Goal: Use online tool/utility: Utilize a website feature to perform a specific function

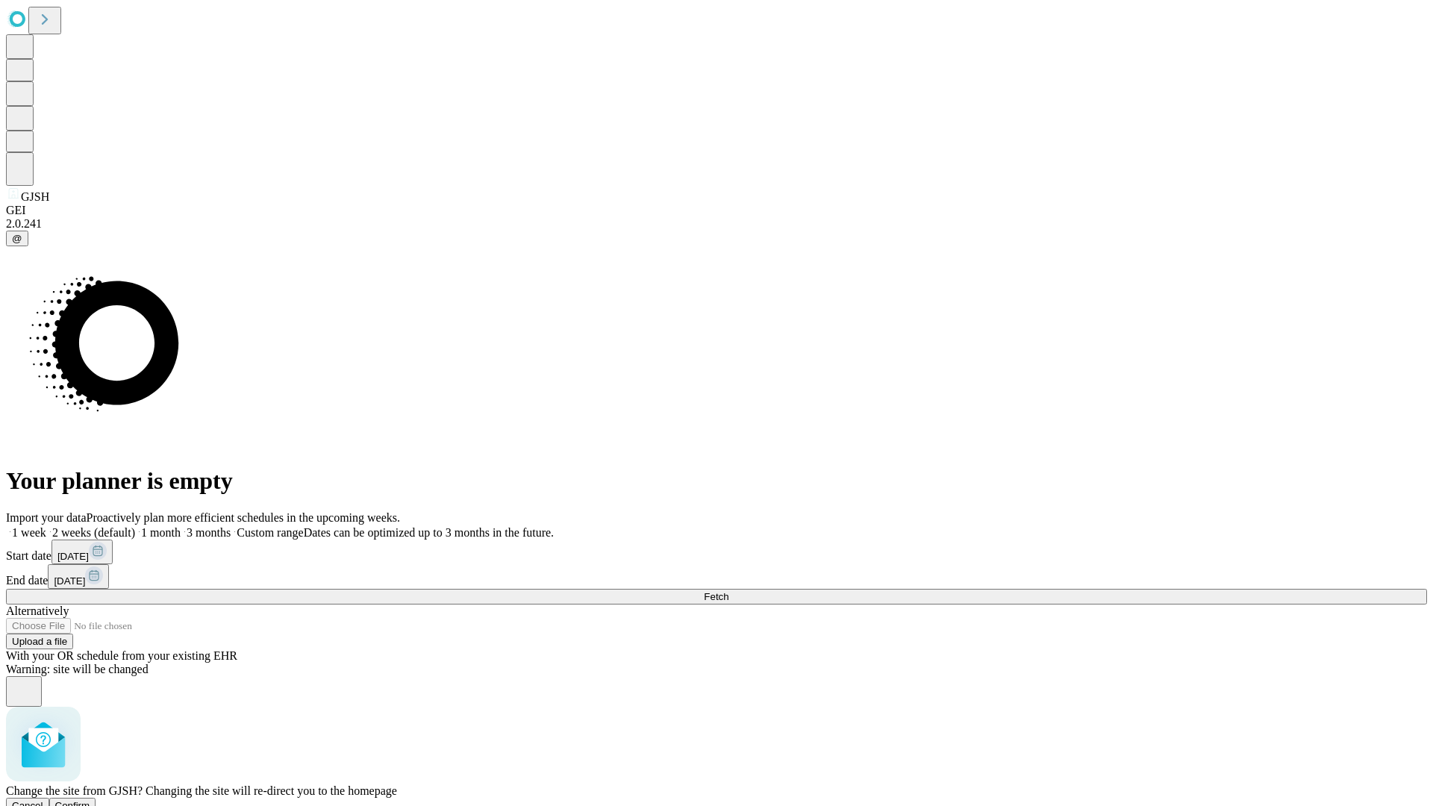
click at [90, 800] on span "Confirm" at bounding box center [72, 805] width 35 height 11
click at [46, 526] on label "1 week" at bounding box center [26, 532] width 40 height 13
click at [729, 591] on span "Fetch" at bounding box center [716, 596] width 25 height 11
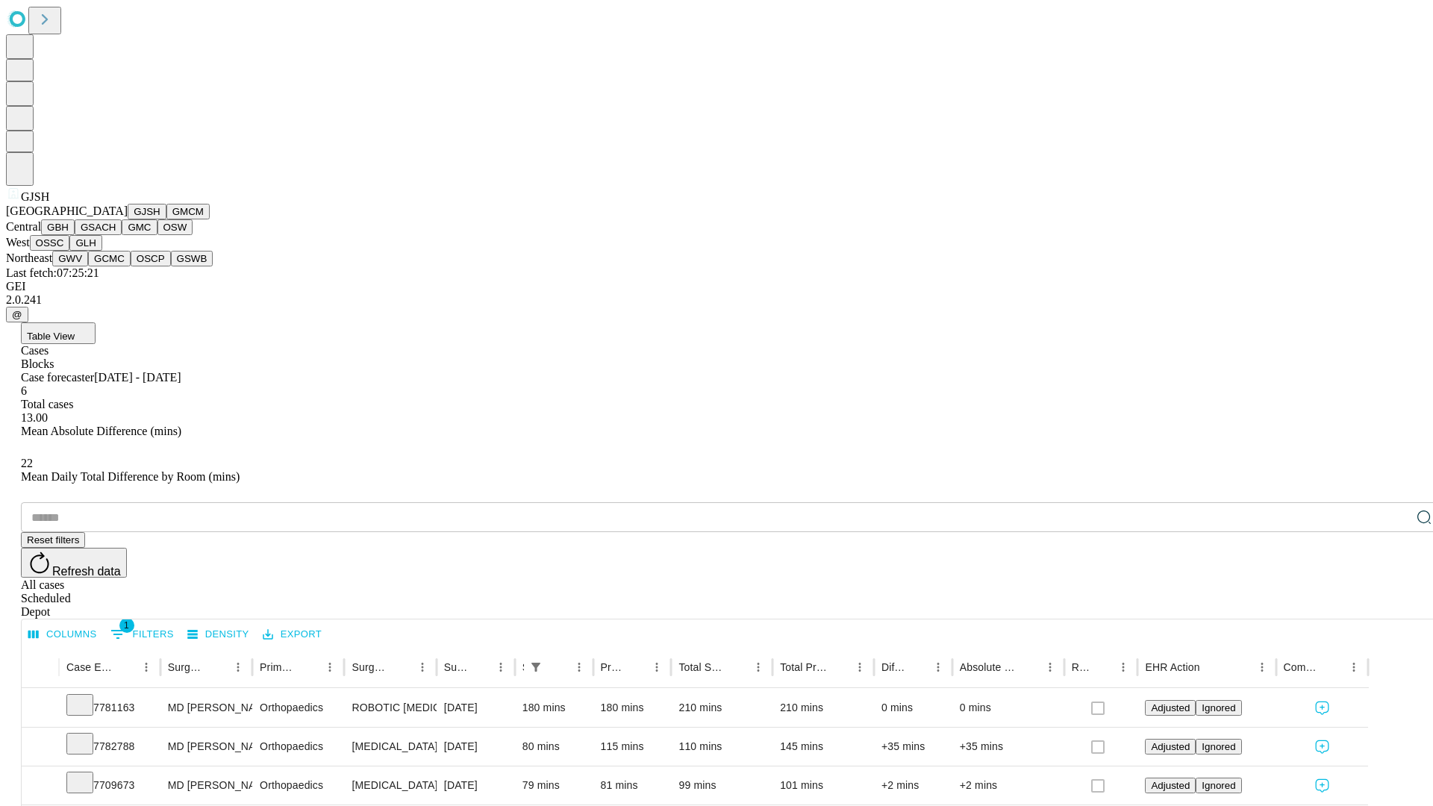
click at [166, 219] on button "GMCM" at bounding box center [187, 212] width 43 height 16
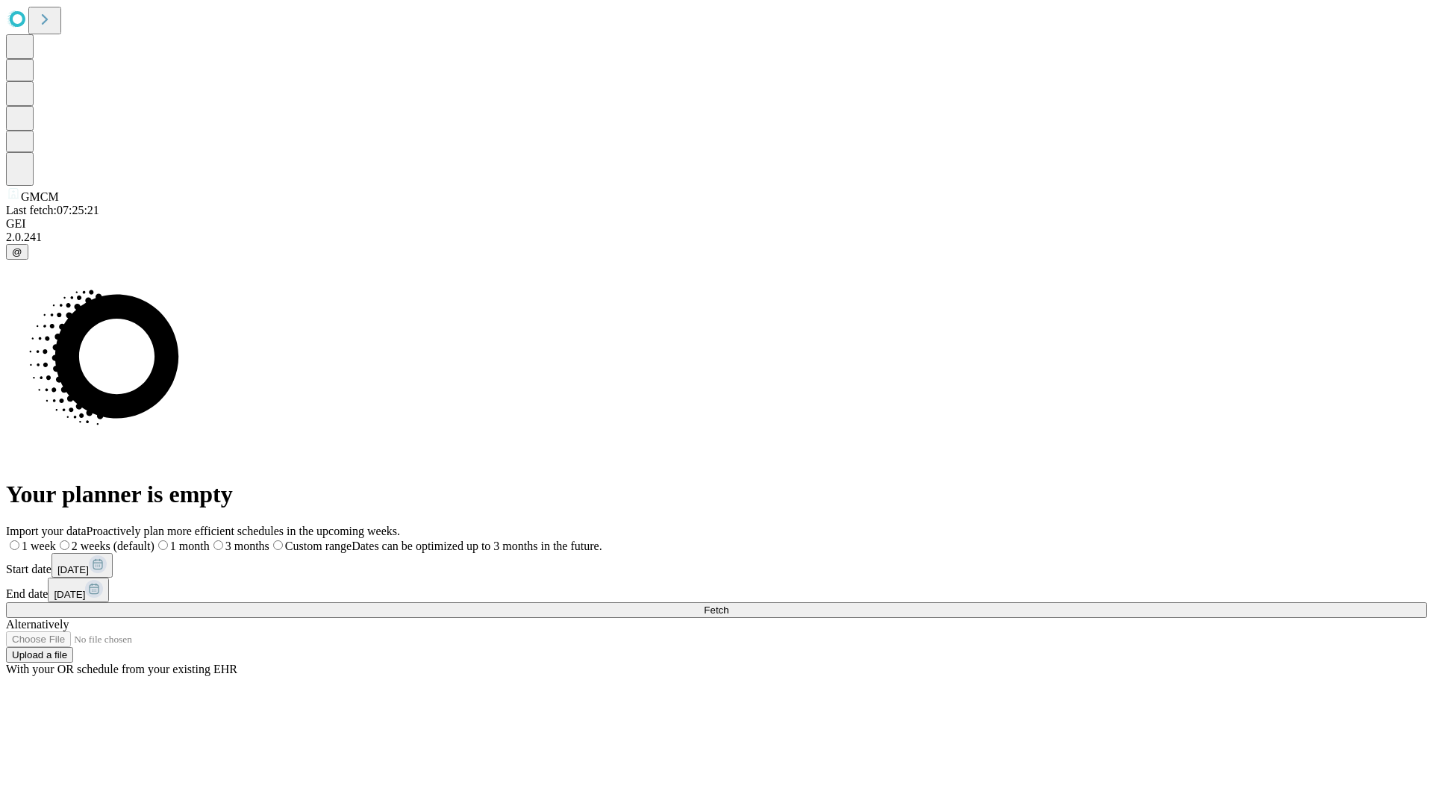
click at [56, 540] on label "1 week" at bounding box center [31, 546] width 50 height 13
click at [729, 605] on span "Fetch" at bounding box center [716, 610] width 25 height 11
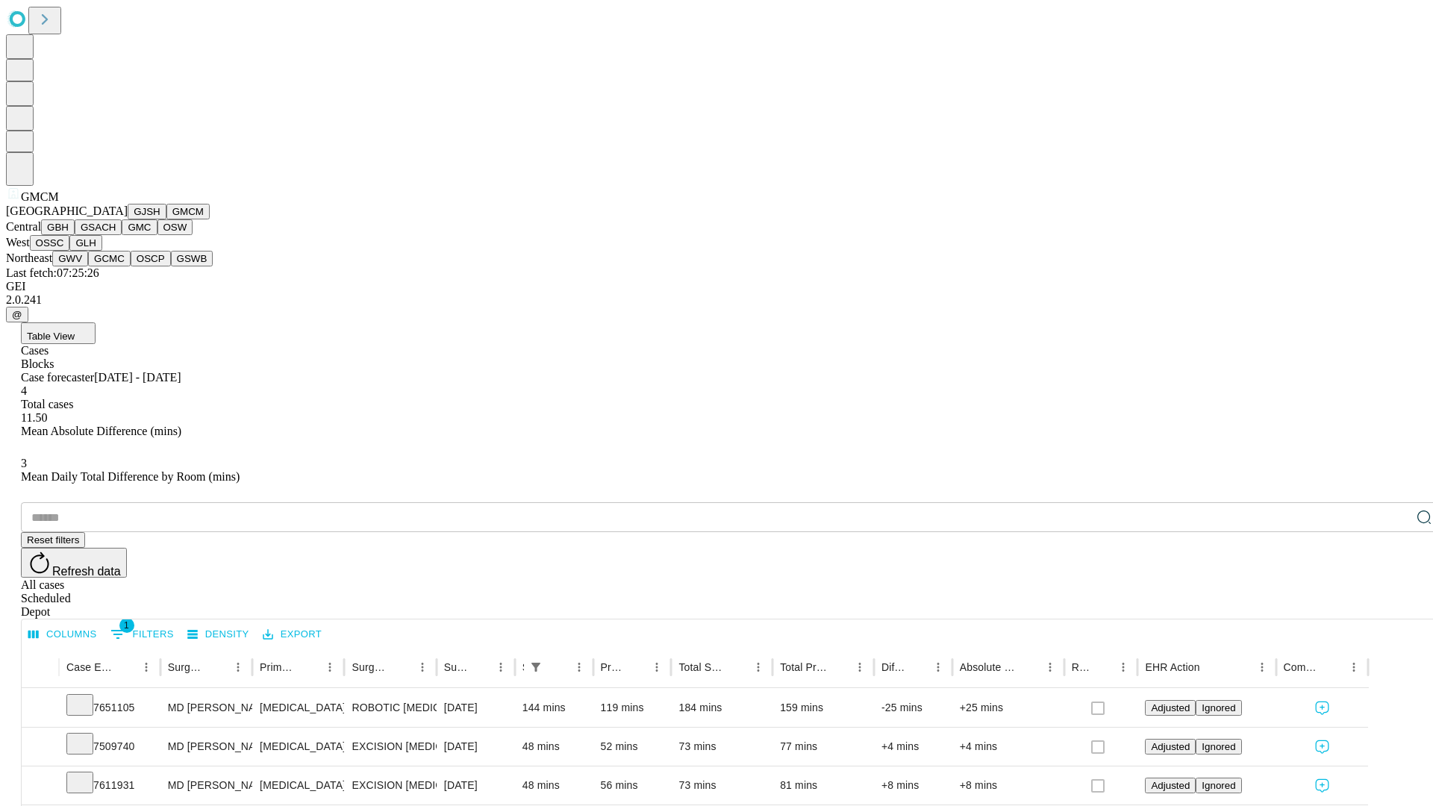
click at [75, 235] on button "GBH" at bounding box center [58, 227] width 34 height 16
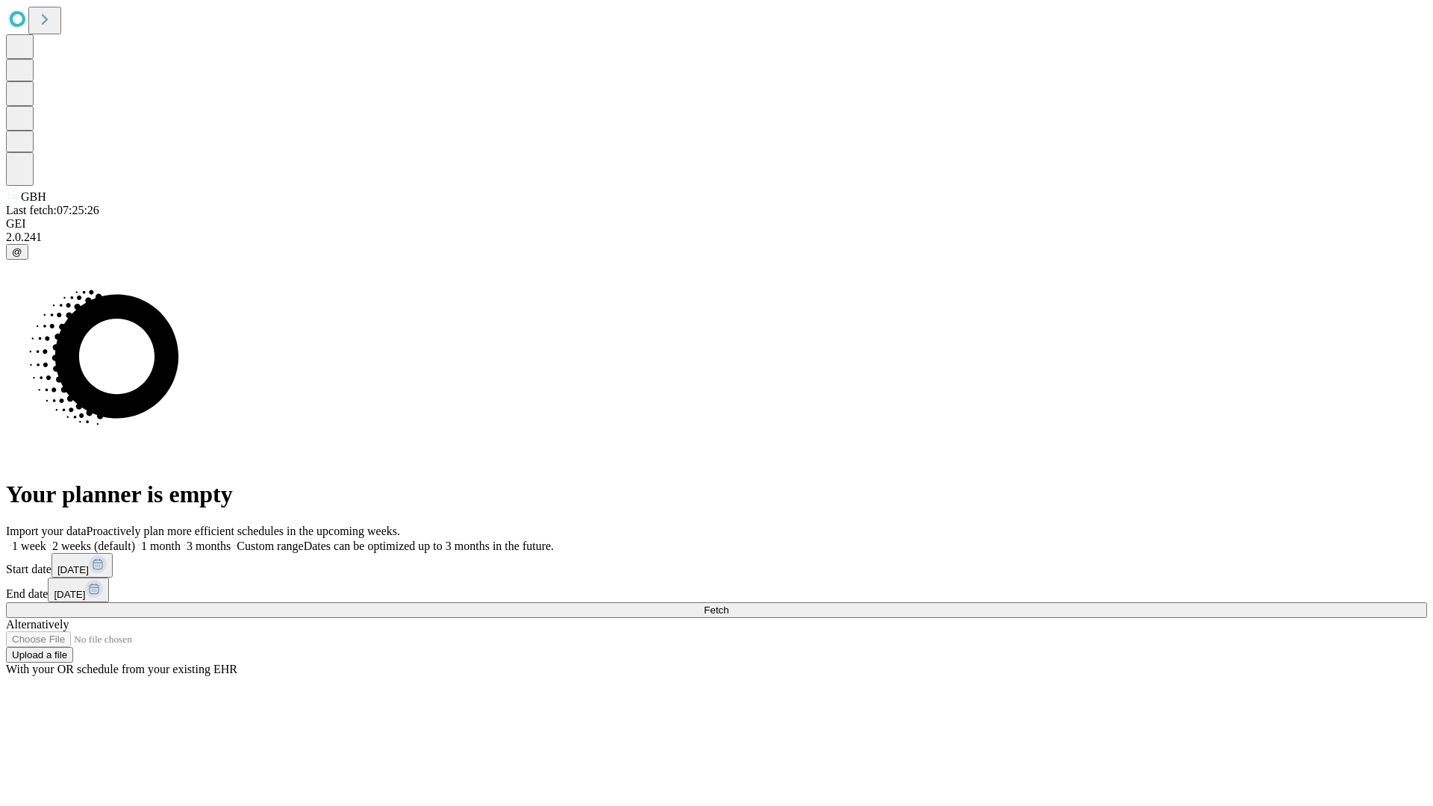
click at [46, 540] on label "1 week" at bounding box center [26, 546] width 40 height 13
click at [729, 605] on span "Fetch" at bounding box center [716, 610] width 25 height 11
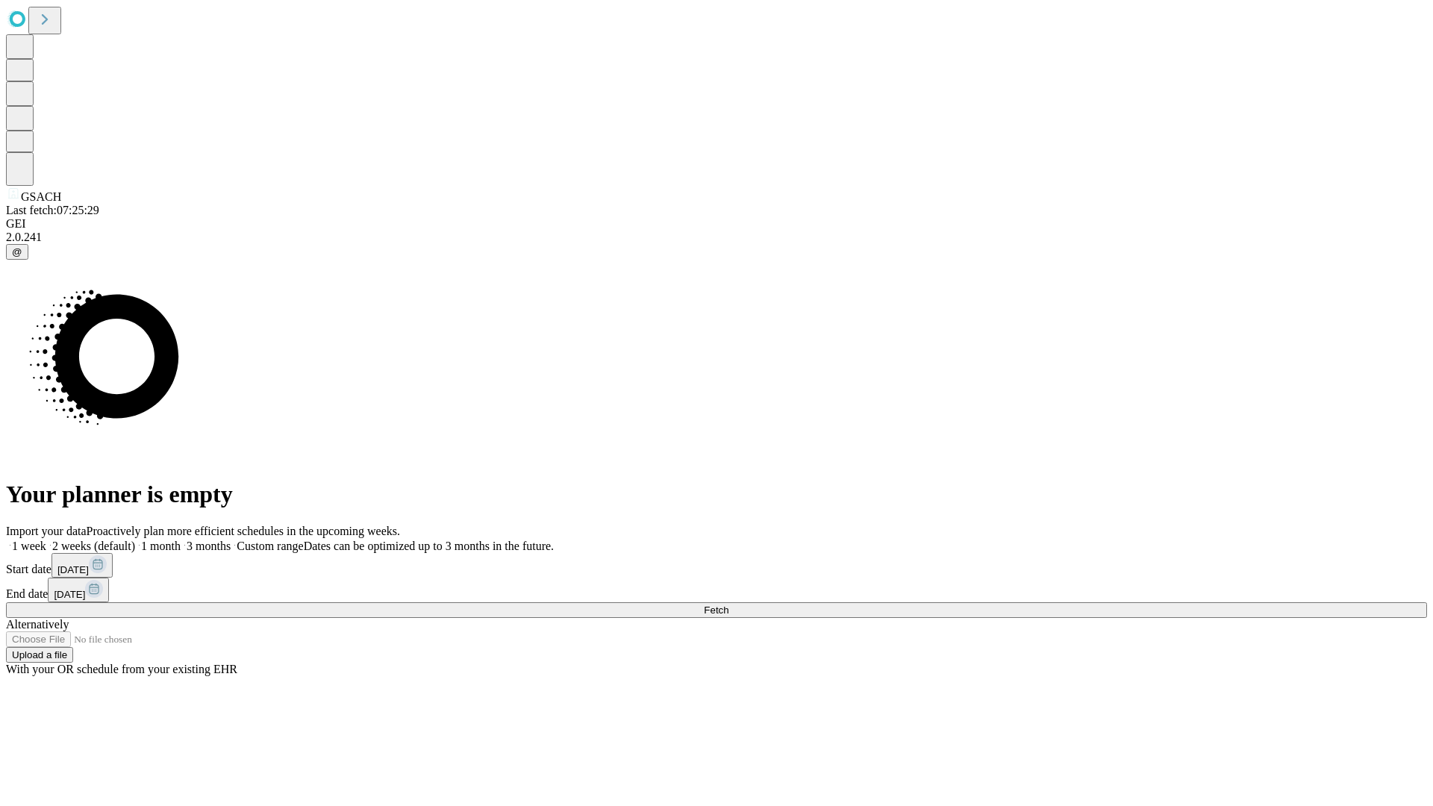
click at [46, 540] on label "1 week" at bounding box center [26, 546] width 40 height 13
click at [729, 605] on span "Fetch" at bounding box center [716, 610] width 25 height 11
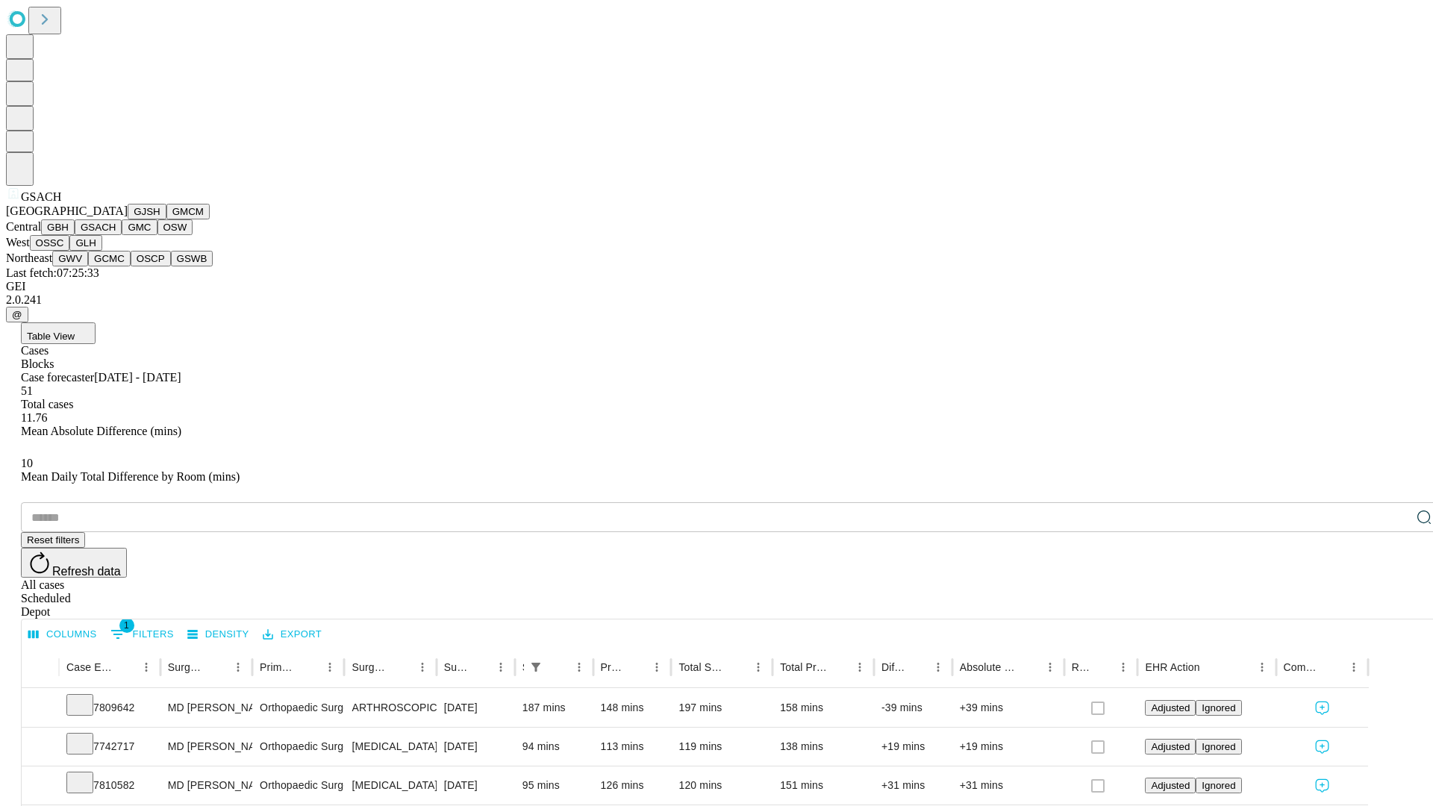
click at [122, 235] on button "GMC" at bounding box center [139, 227] width 35 height 16
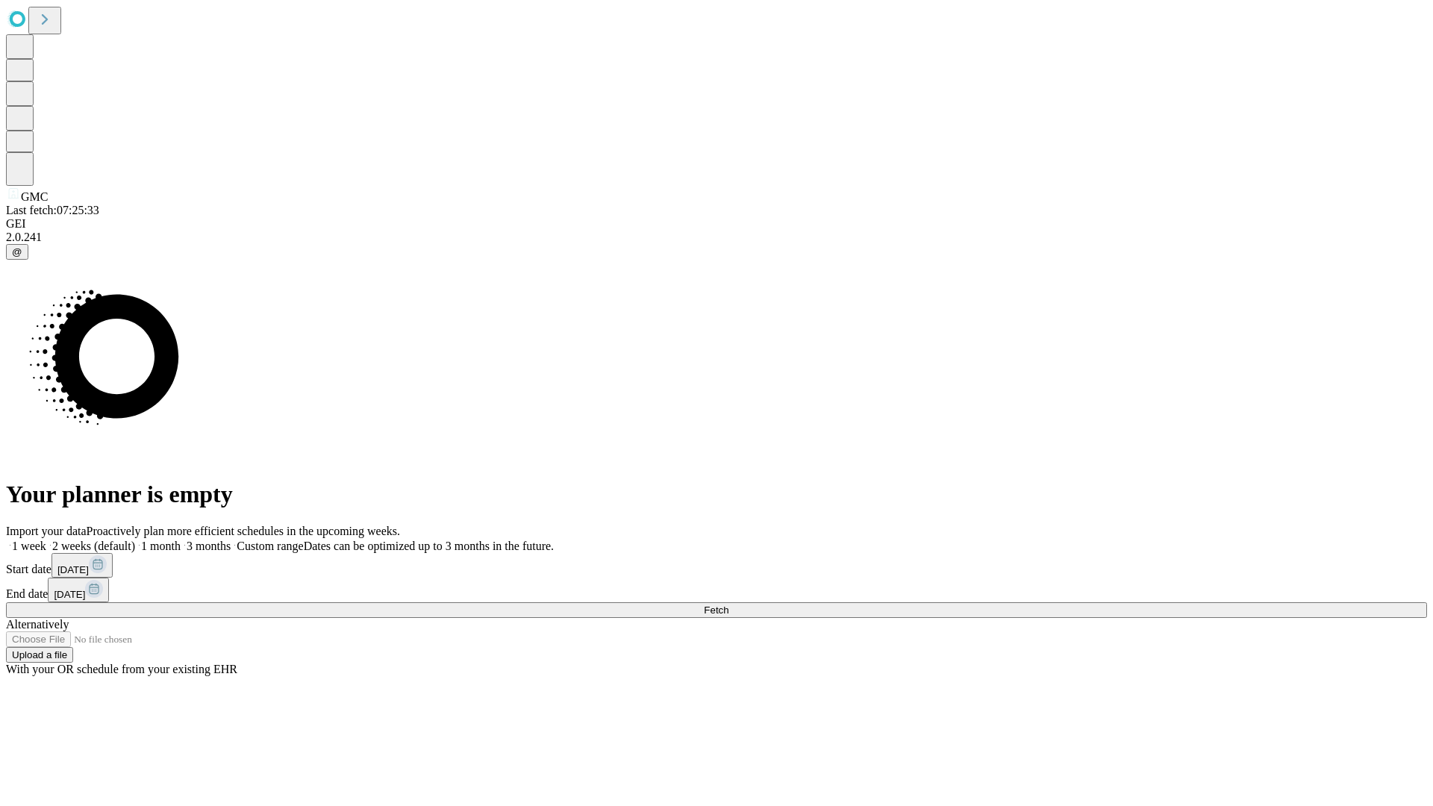
click at [729, 605] on span "Fetch" at bounding box center [716, 610] width 25 height 11
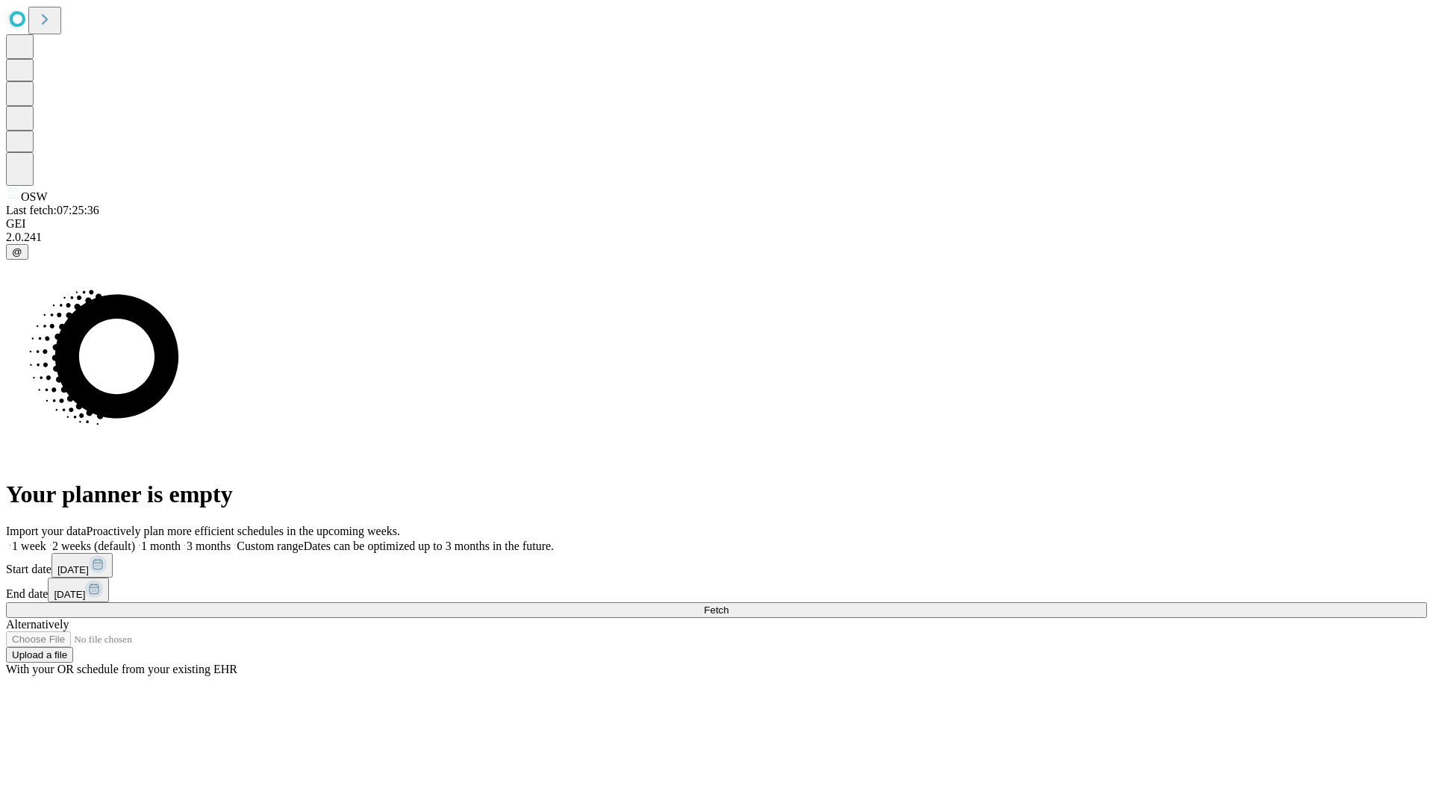
click at [46, 540] on label "1 week" at bounding box center [26, 546] width 40 height 13
click at [729, 605] on span "Fetch" at bounding box center [716, 610] width 25 height 11
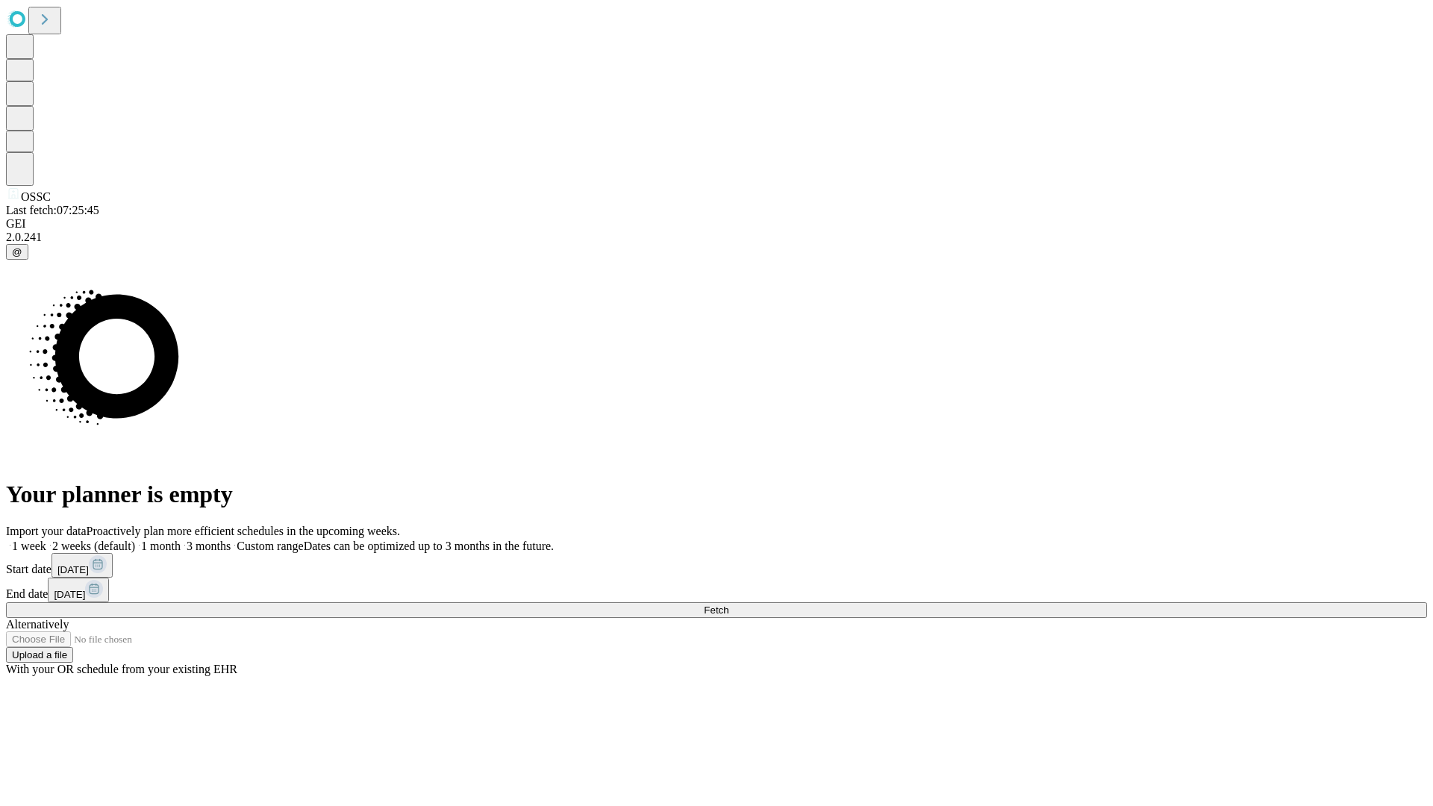
click at [729, 605] on span "Fetch" at bounding box center [716, 610] width 25 height 11
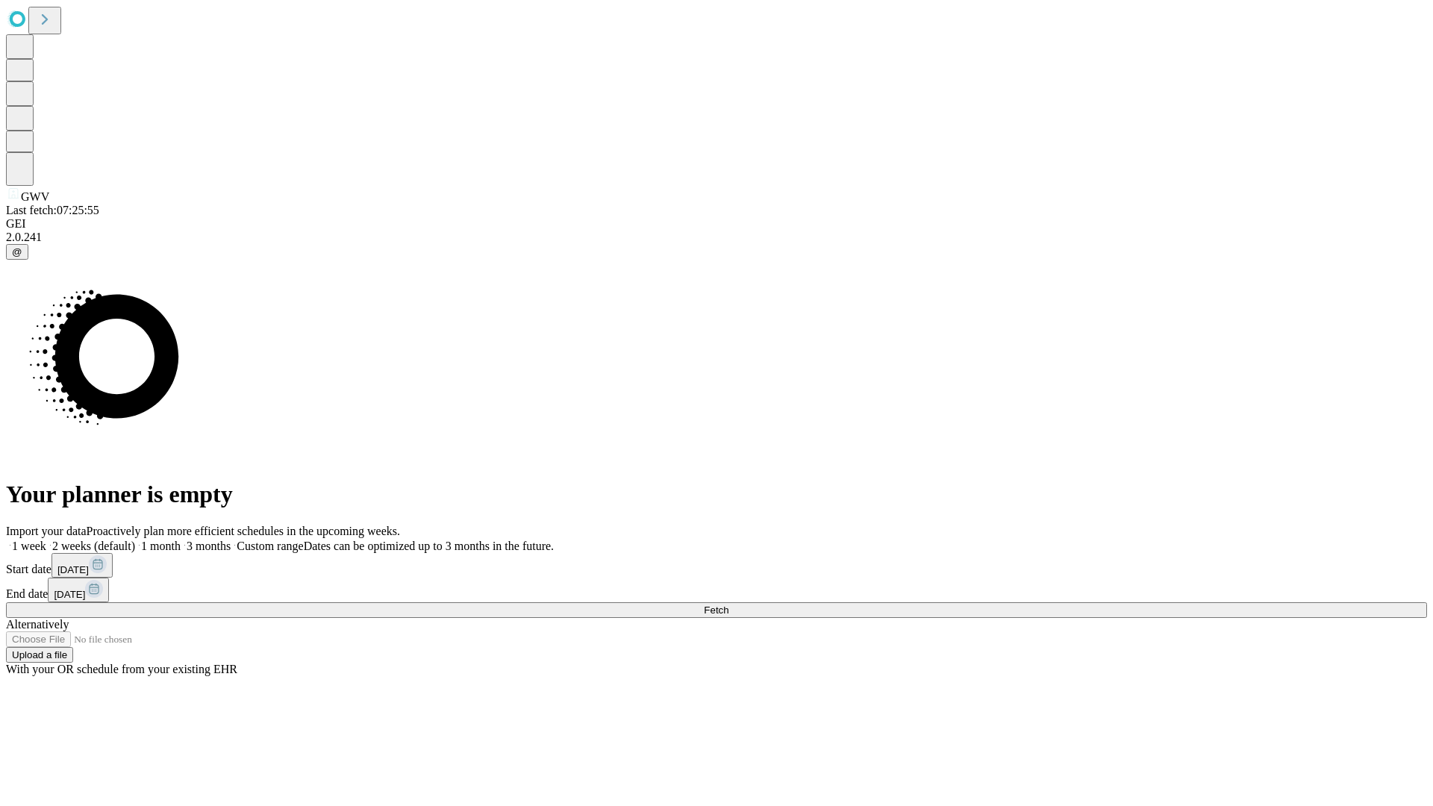
click at [729, 605] on span "Fetch" at bounding box center [716, 610] width 25 height 11
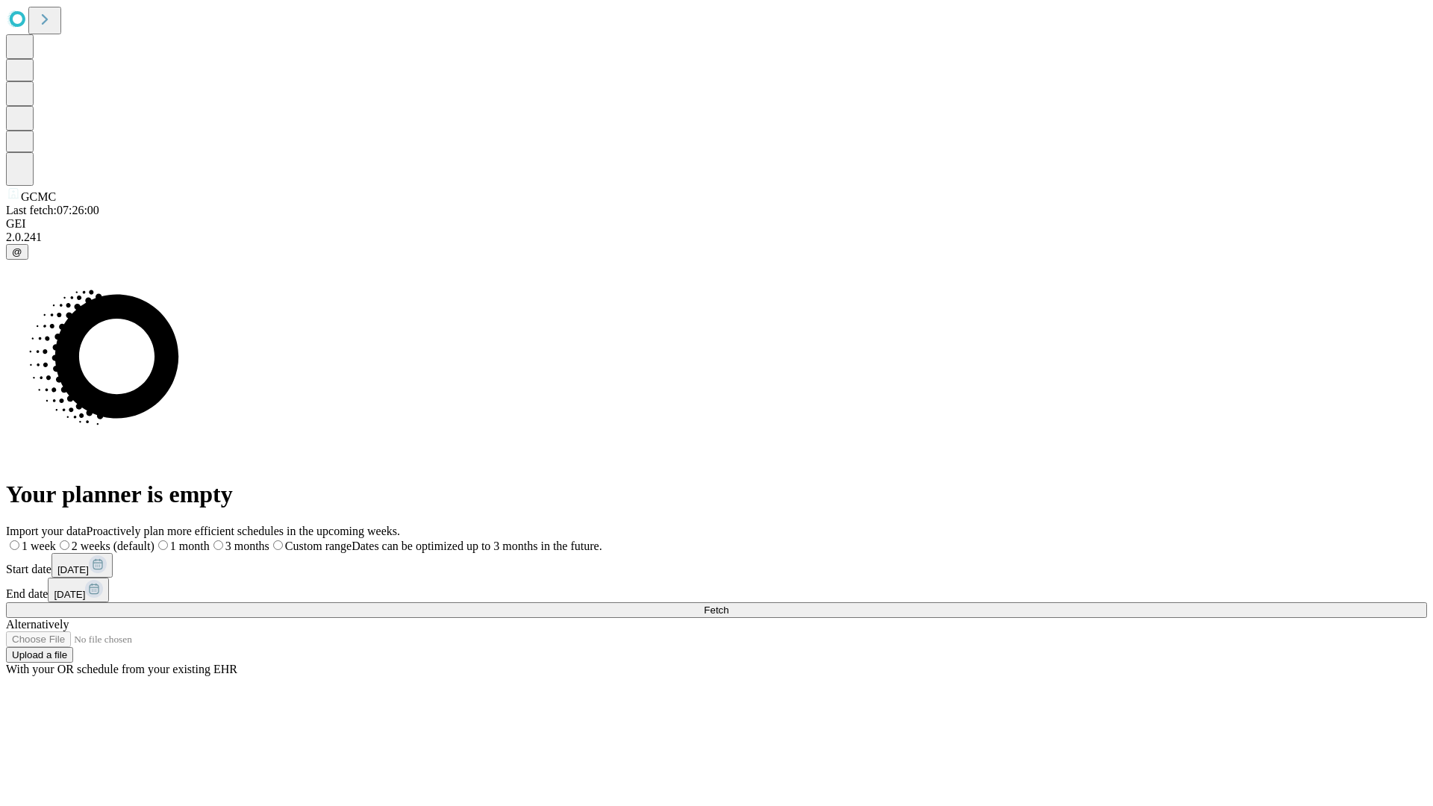
click at [56, 540] on label "1 week" at bounding box center [31, 546] width 50 height 13
click at [729, 605] on span "Fetch" at bounding box center [716, 610] width 25 height 11
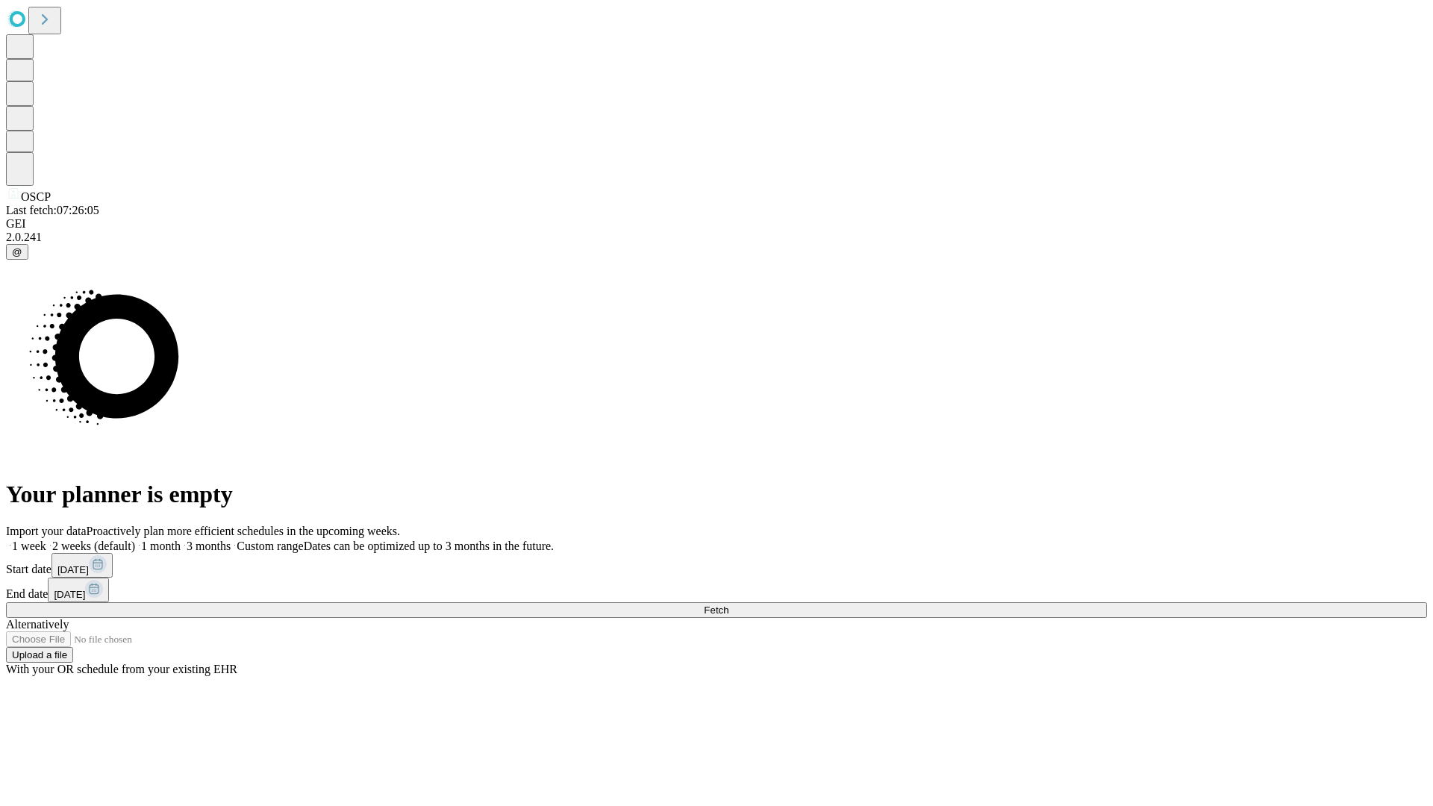
click at [46, 540] on label "1 week" at bounding box center [26, 546] width 40 height 13
click at [729, 605] on span "Fetch" at bounding box center [716, 610] width 25 height 11
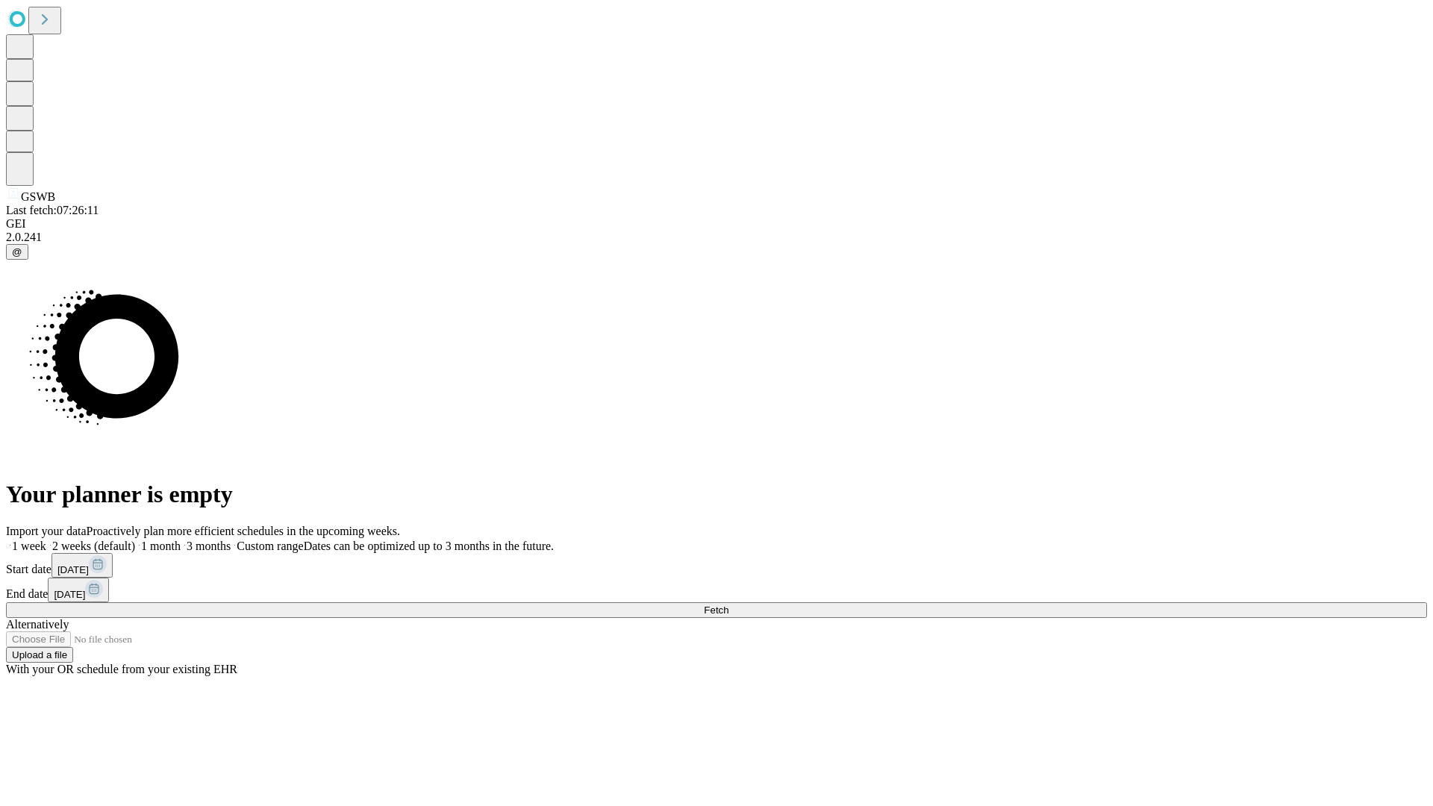
click at [46, 540] on label "1 week" at bounding box center [26, 546] width 40 height 13
click at [729, 605] on span "Fetch" at bounding box center [716, 610] width 25 height 11
